Goal: Information Seeking & Learning: Learn about a topic

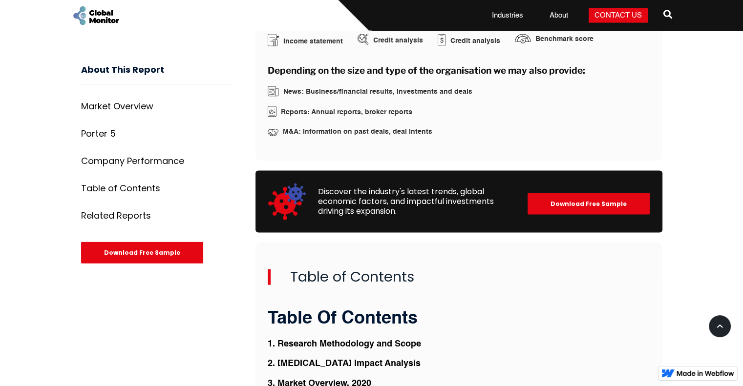
scroll to position [1830, 0]
